Goal: Ask a question: Seek information or help from site administrators or community

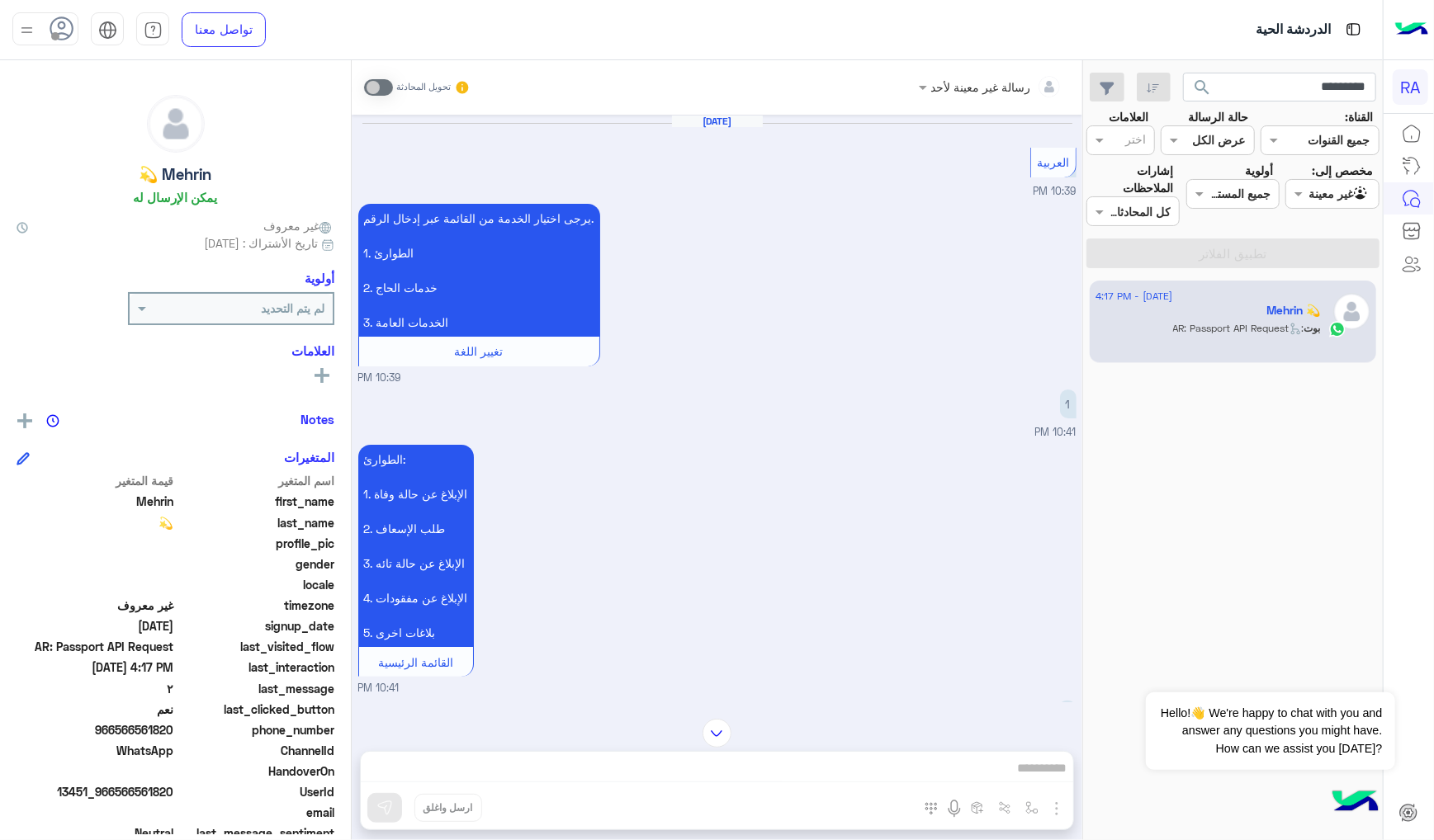
scroll to position [1100, 0]
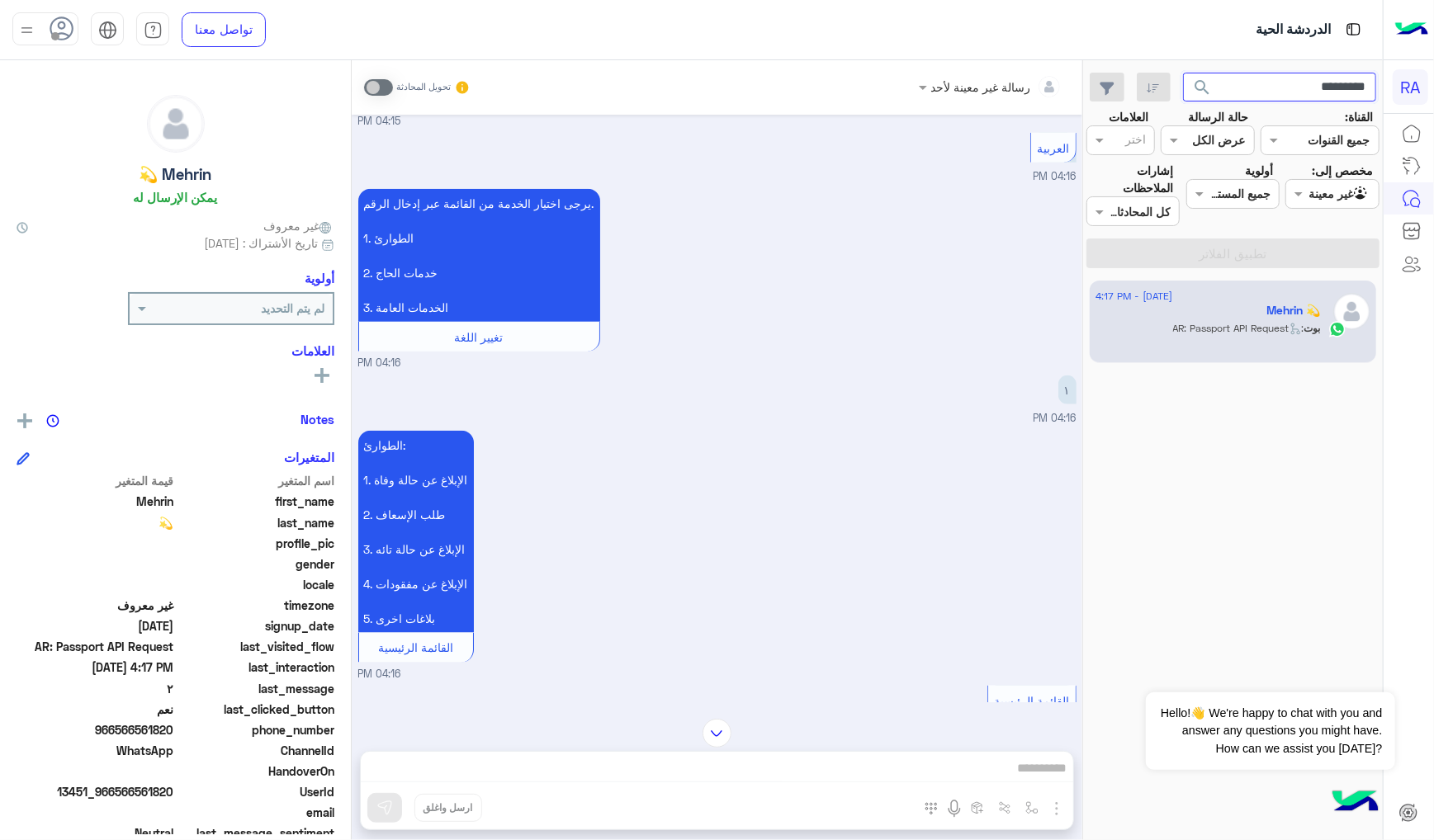
click at [1235, 86] on input "*********" at bounding box center [1279, 87] width 194 height 30
click at [1202, 96] on span "search" at bounding box center [1202, 87] width 20 height 20
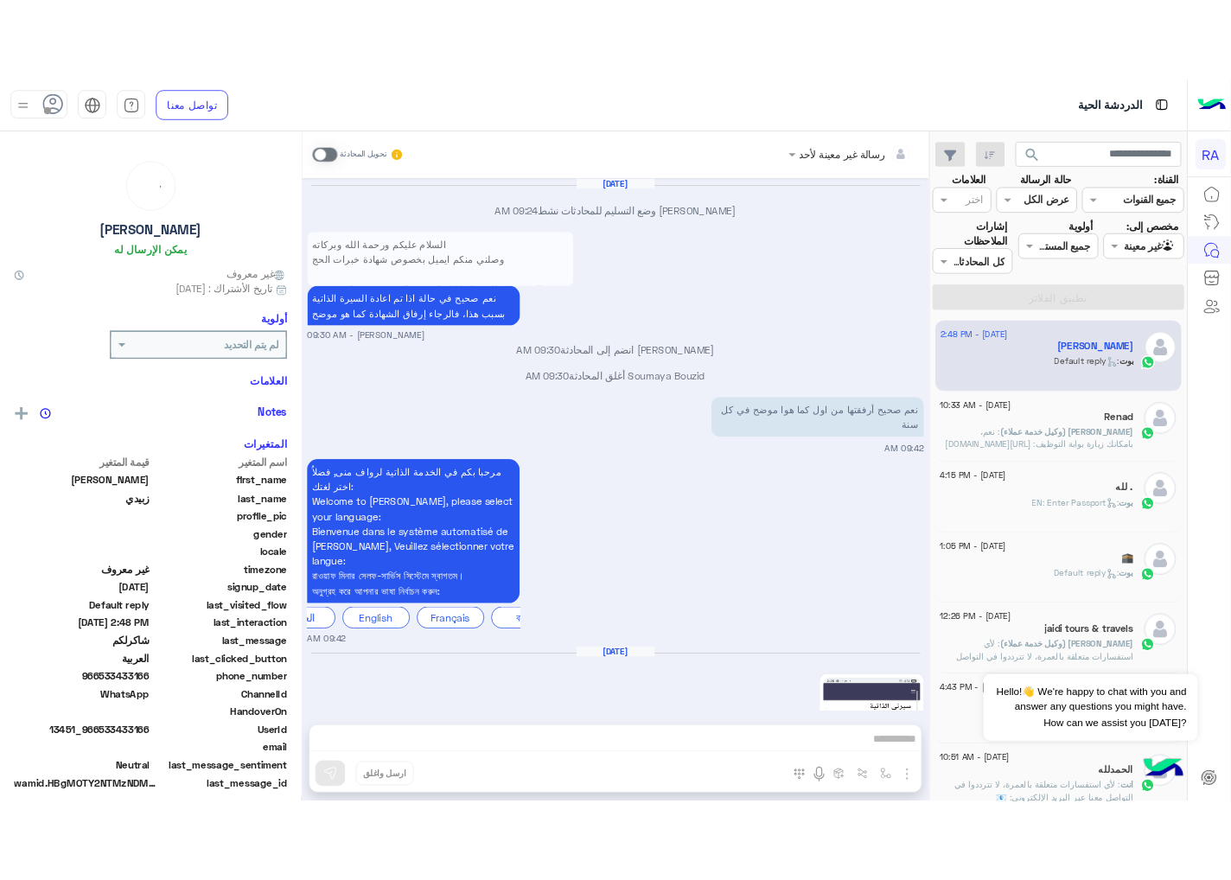
scroll to position [1897, 0]
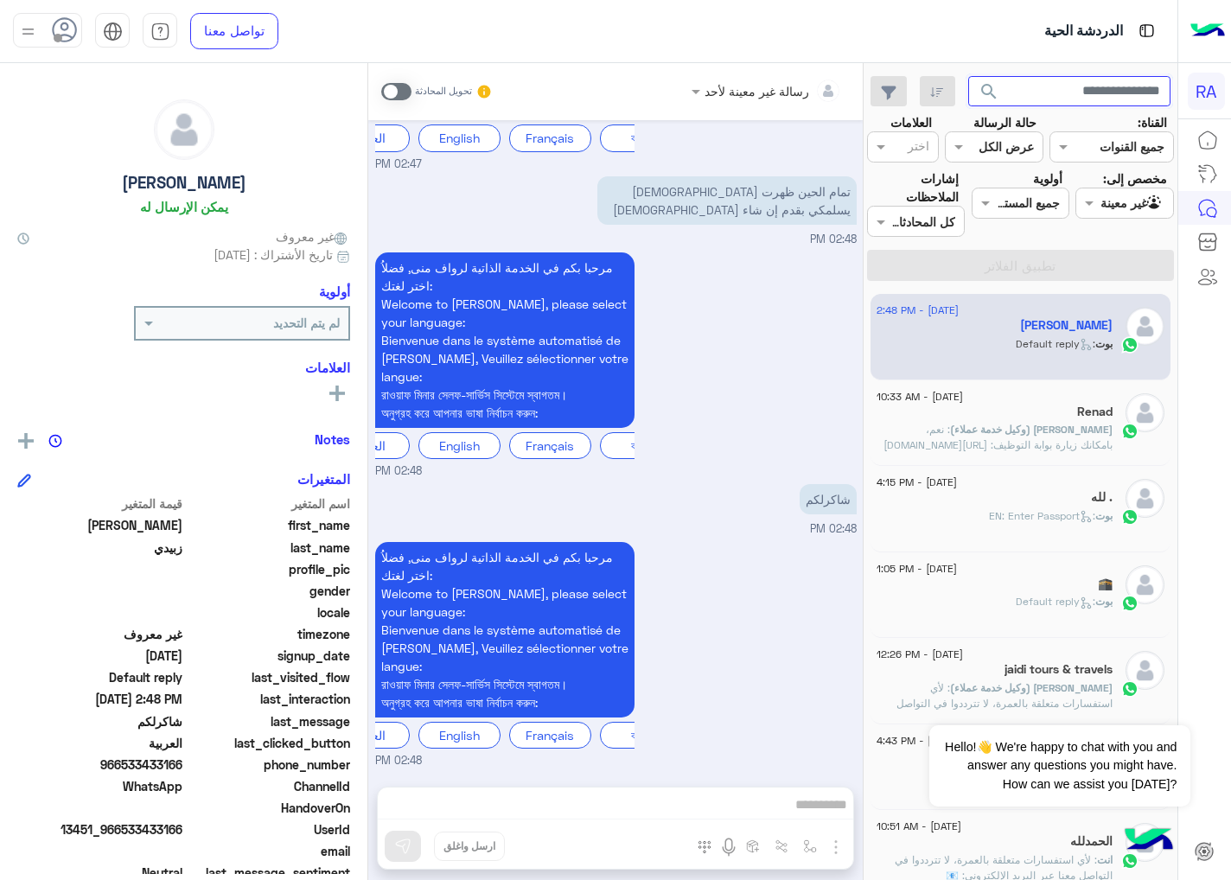
click at [1070, 99] on input "text" at bounding box center [1069, 91] width 203 height 31
type input "*********"
click at [968, 76] on button "search" at bounding box center [989, 94] width 42 height 37
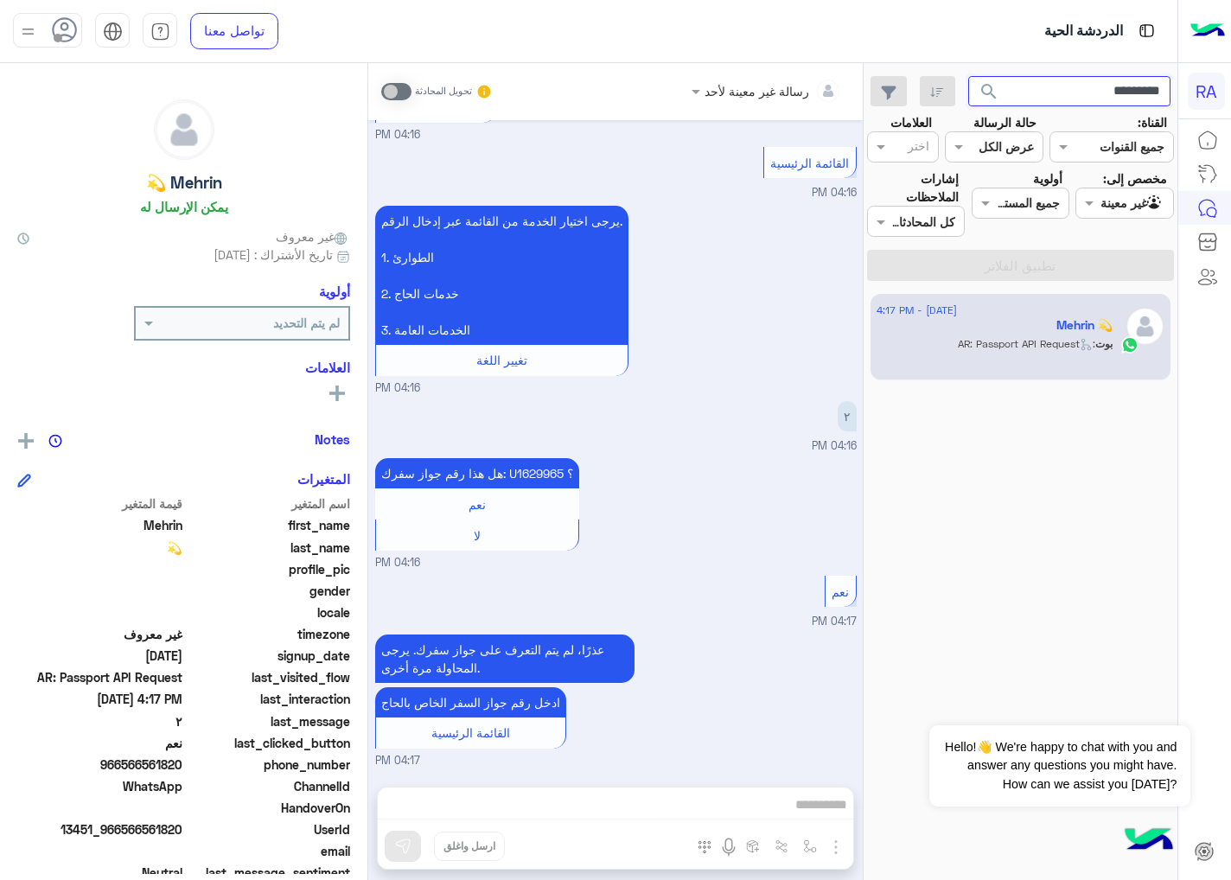
scroll to position [1952, 0]
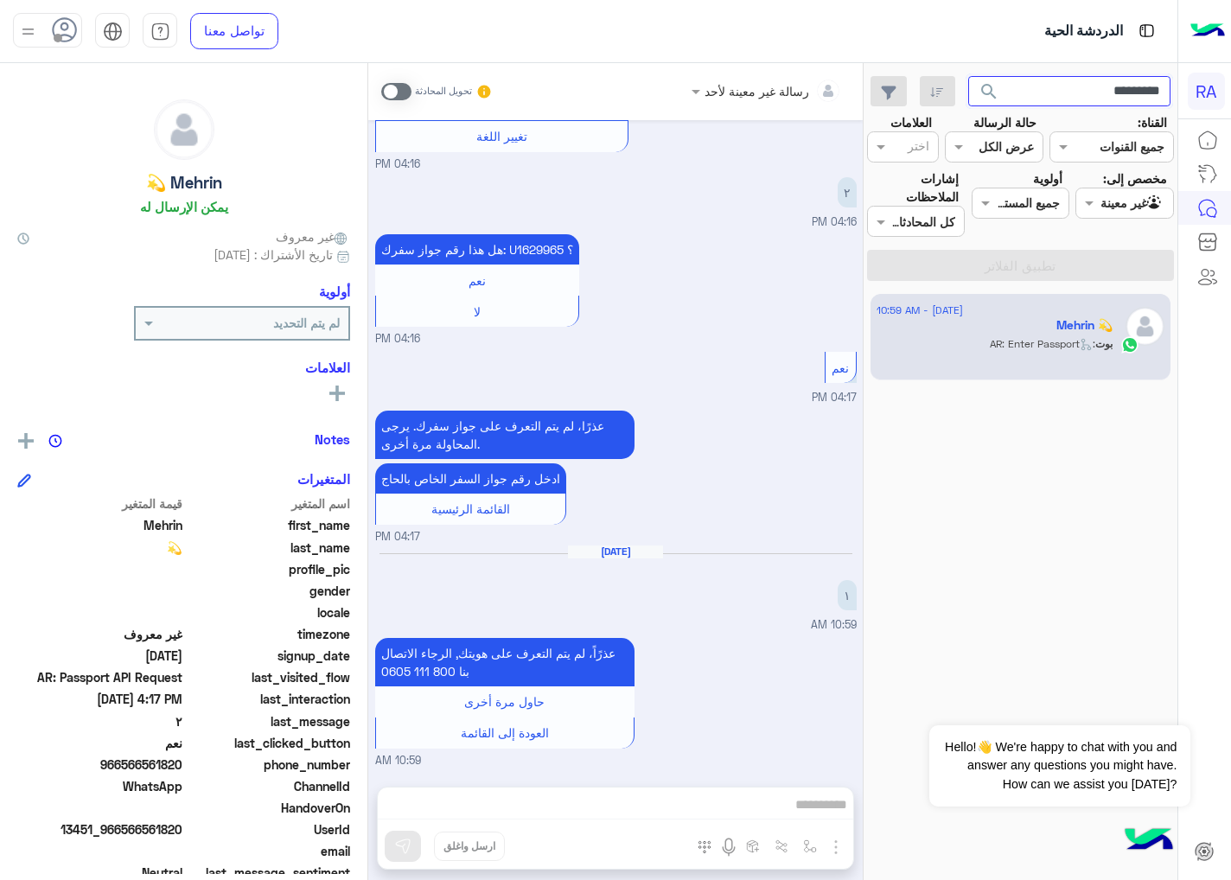
click at [1043, 86] on input "*********" at bounding box center [1069, 91] width 203 height 31
click at [968, 76] on button "search" at bounding box center [989, 94] width 42 height 37
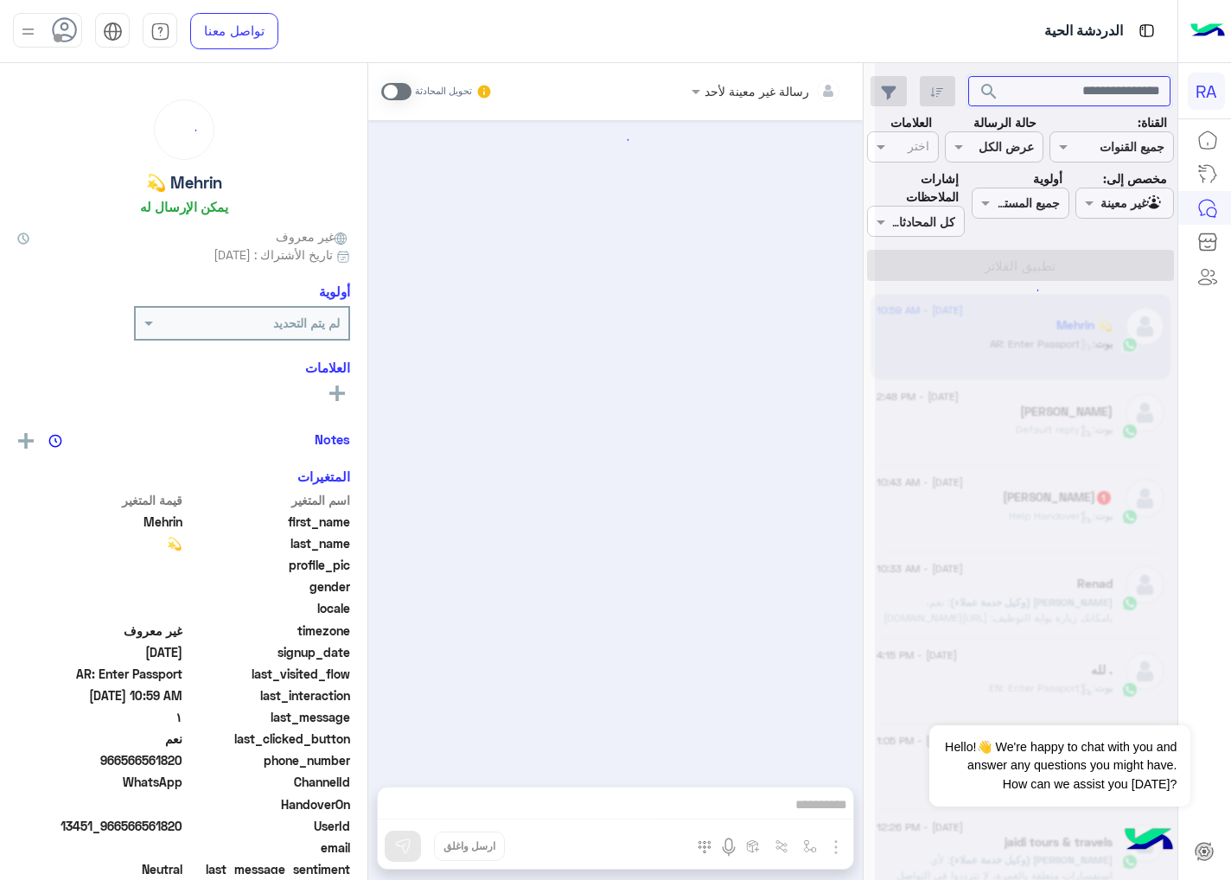
scroll to position [1698, 0]
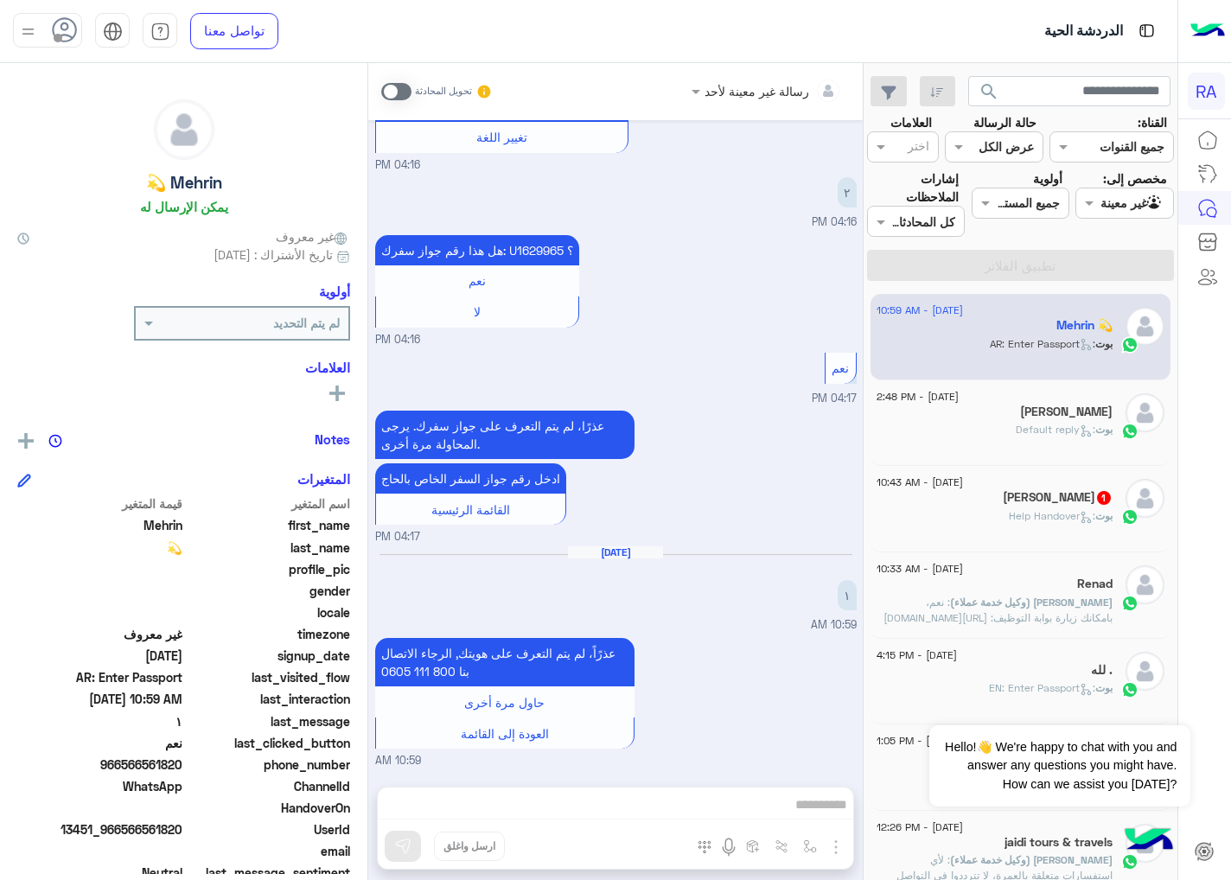
click at [946, 517] on div "بوت : Help Handover" at bounding box center [995, 523] width 236 height 30
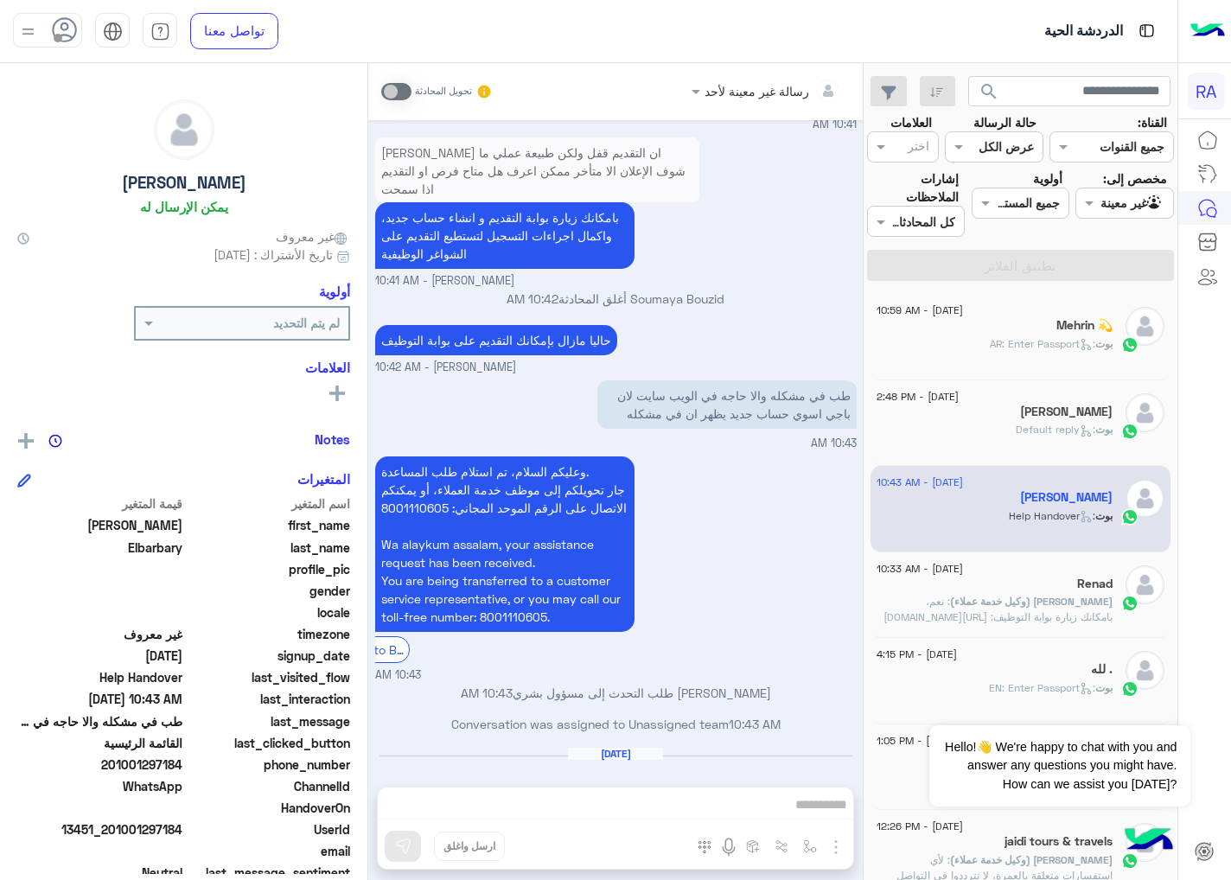
scroll to position [1284, 0]
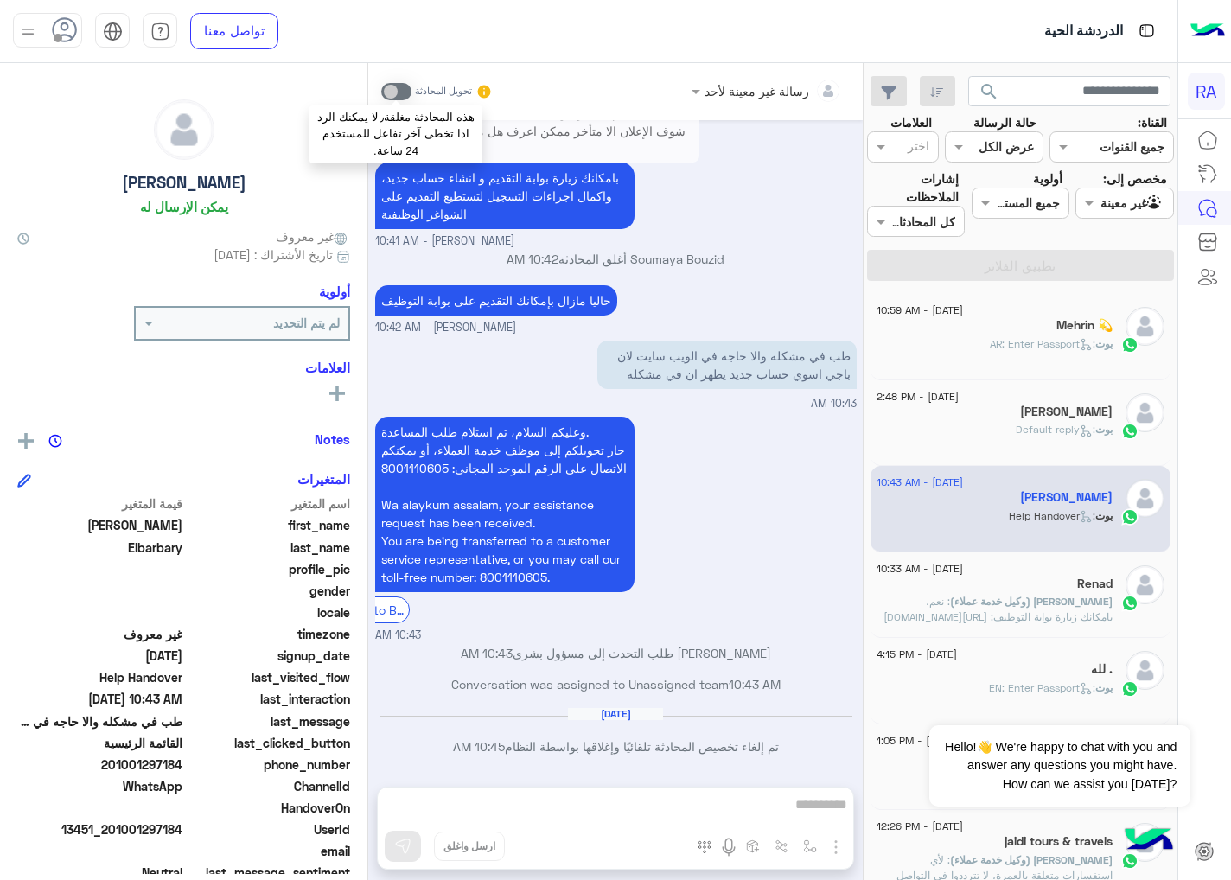
click at [402, 93] on span at bounding box center [396, 91] width 30 height 17
click at [550, 809] on div "رسالة غير معينة لأحد تحويل المحادثة [DATE] ٣ 09:39 AM الخدمات العامة: 1. أوقات …" at bounding box center [615, 475] width 495 height 824
click at [596, 801] on div "رسالة غير معينة لأحد تحويل المحادثة [DATE] ٣ 09:39 AM الخدمات العامة: 1. أوقات …" at bounding box center [615, 475] width 495 height 824
click at [402, 92] on span at bounding box center [396, 91] width 30 height 17
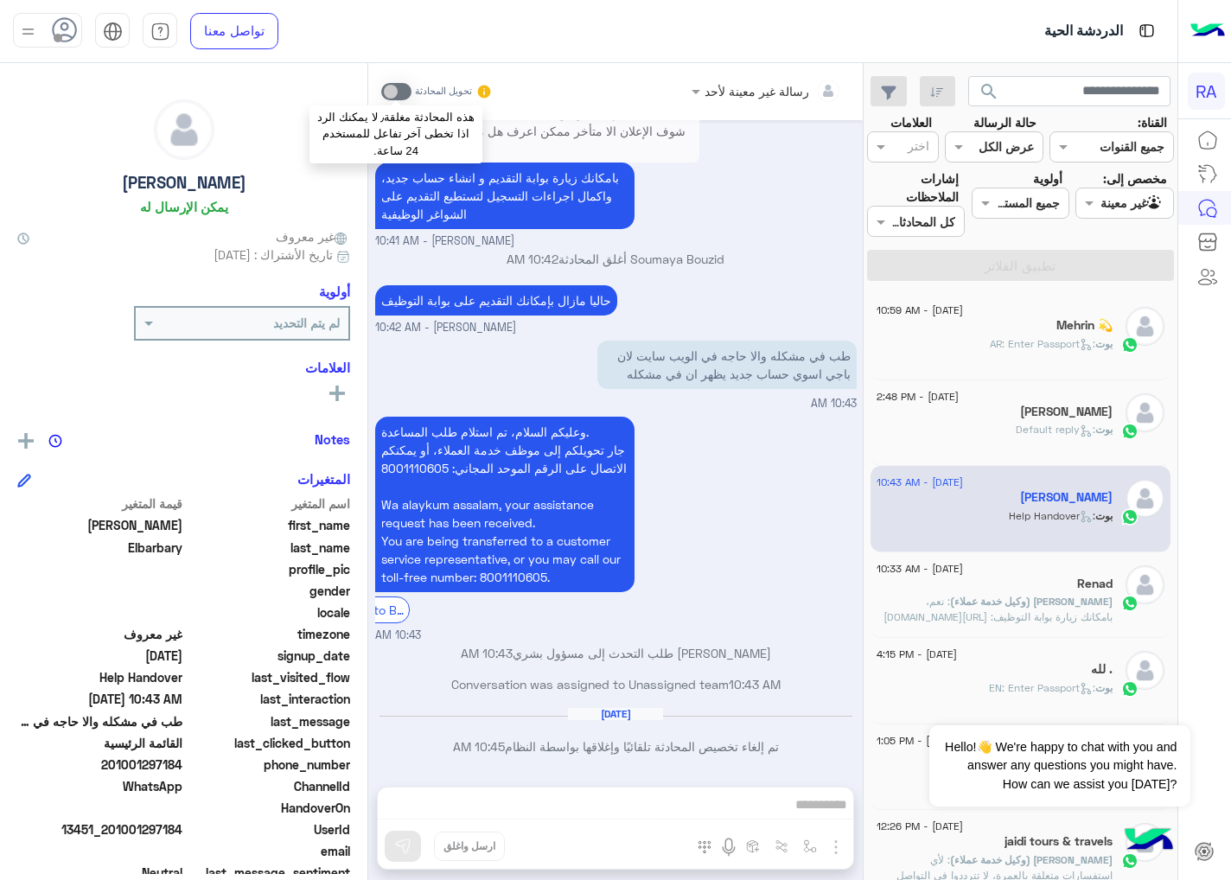
click at [402, 92] on span at bounding box center [396, 91] width 30 height 17
click at [1004, 316] on div "[DATE] - 10:59 AM" at bounding box center [995, 312] width 236 height 11
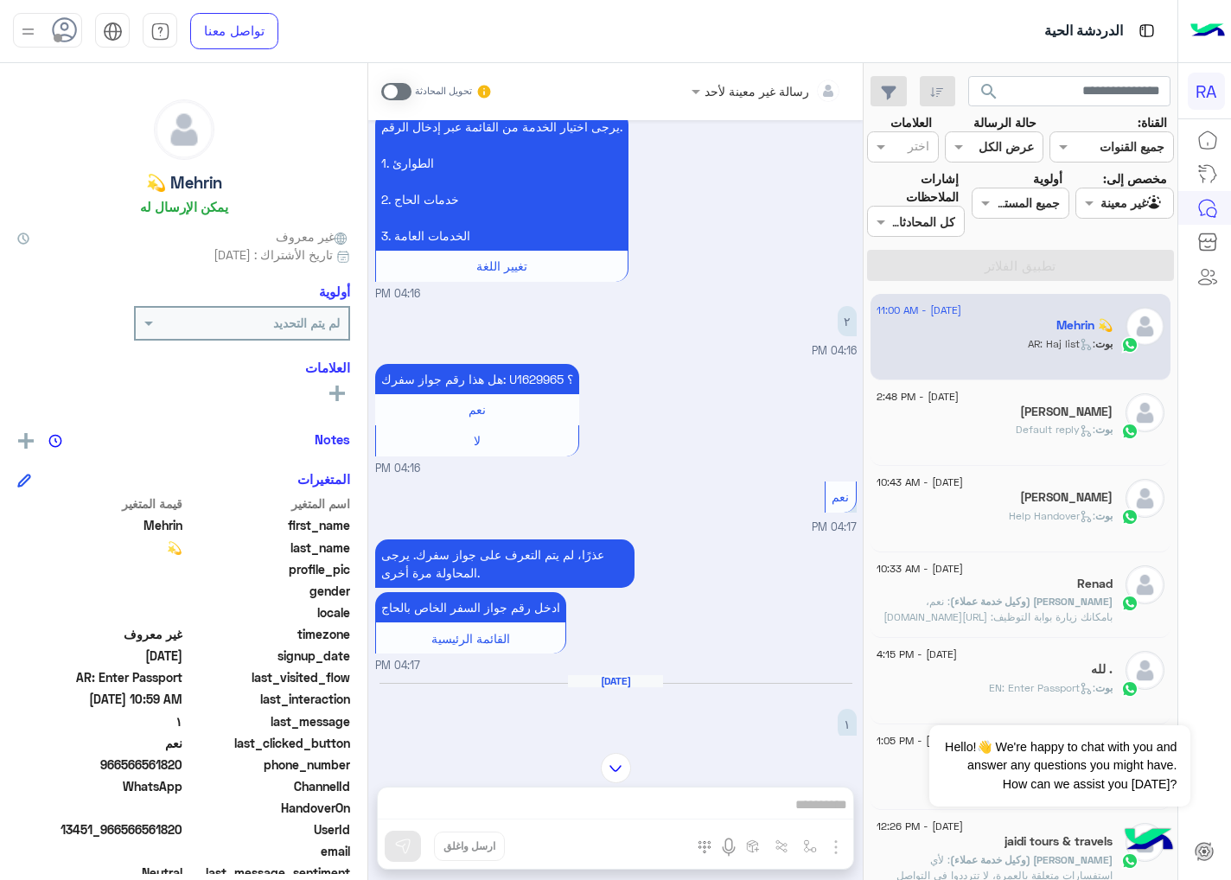
scroll to position [2024, 0]
